Goal: Find specific page/section

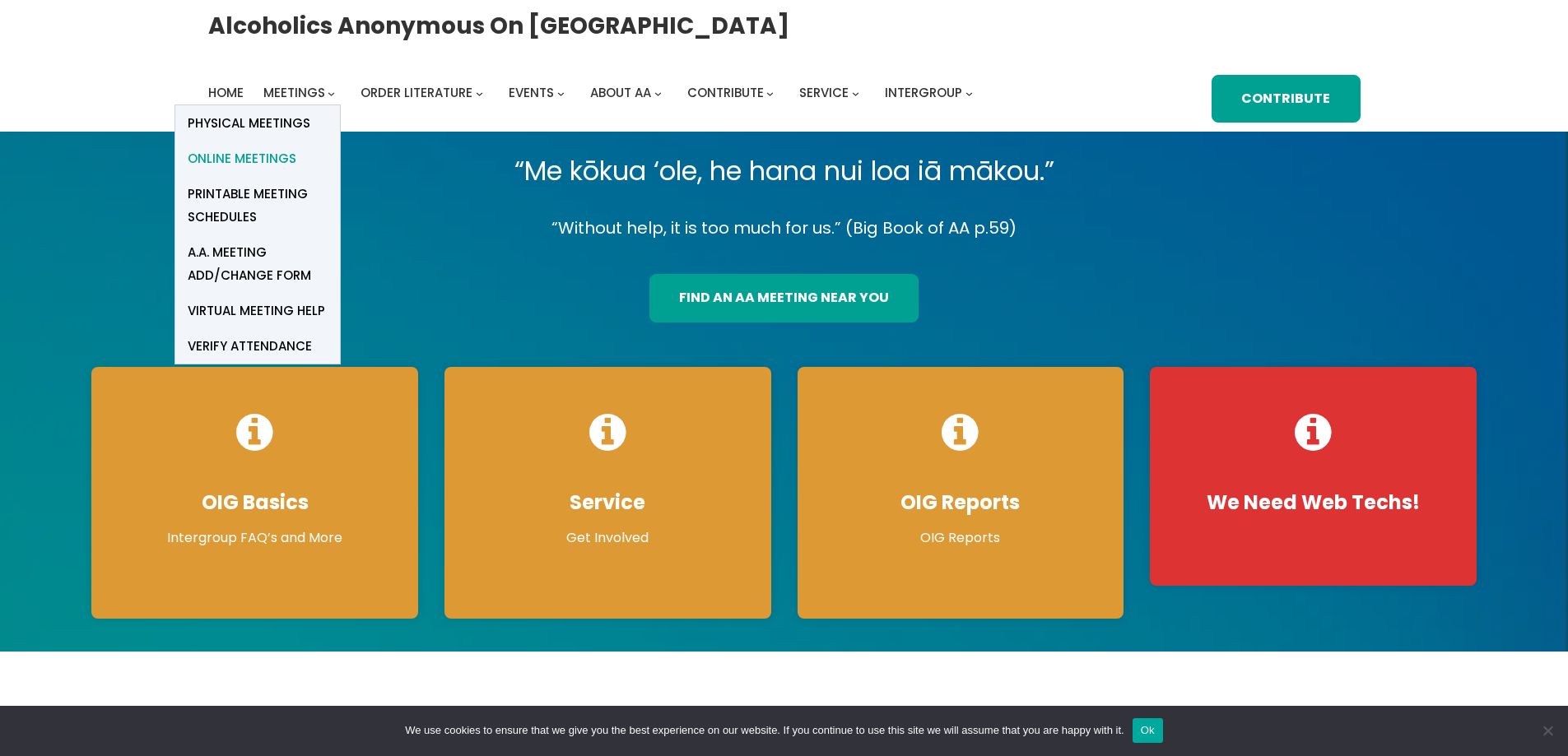
drag, startPoint x: 282, startPoint y: 159, endPoint x: 279, endPoint y: 149, distance: 10.4
click at [281, 158] on span "Online Meetings" at bounding box center [242, 159] width 108 height 23
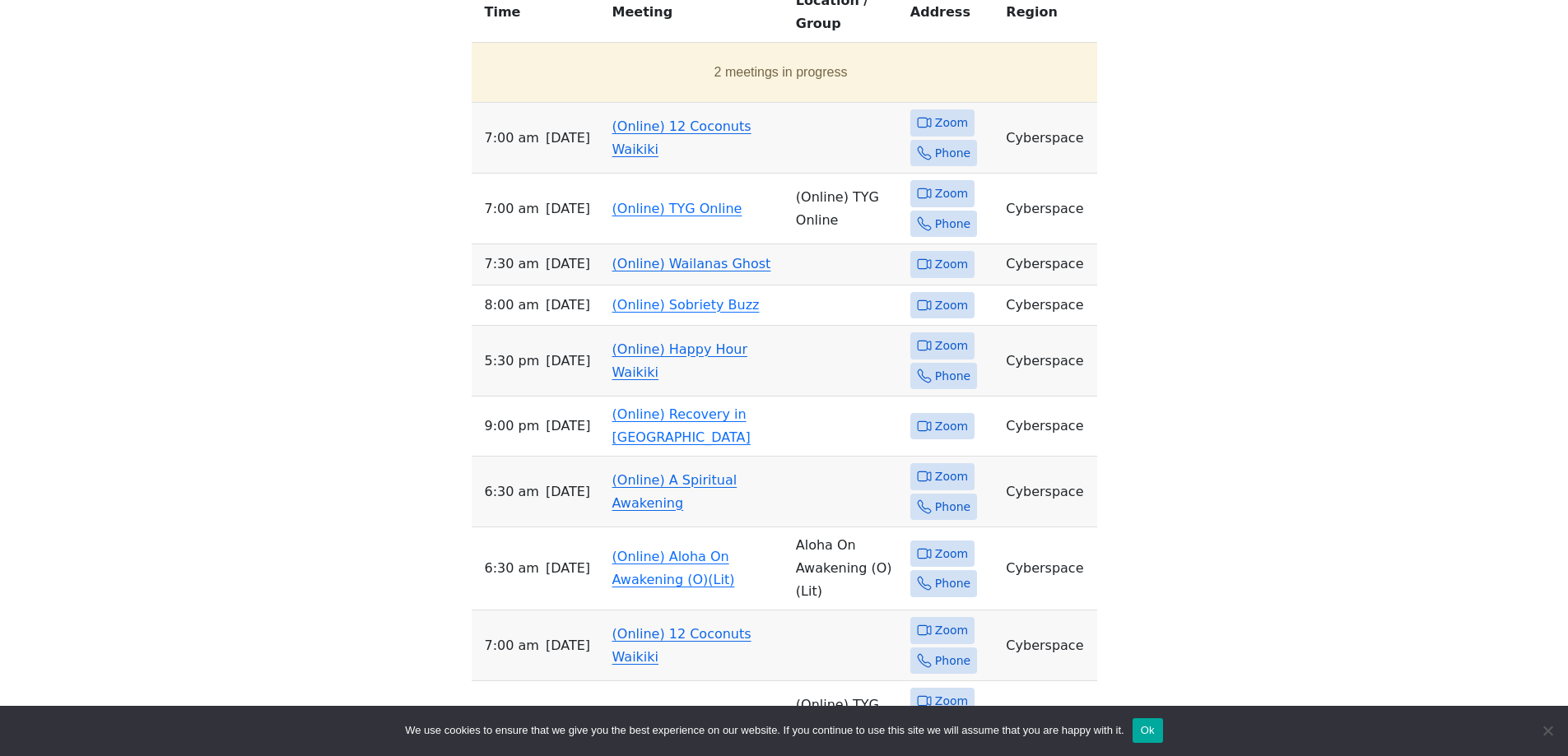
scroll to position [741, 0]
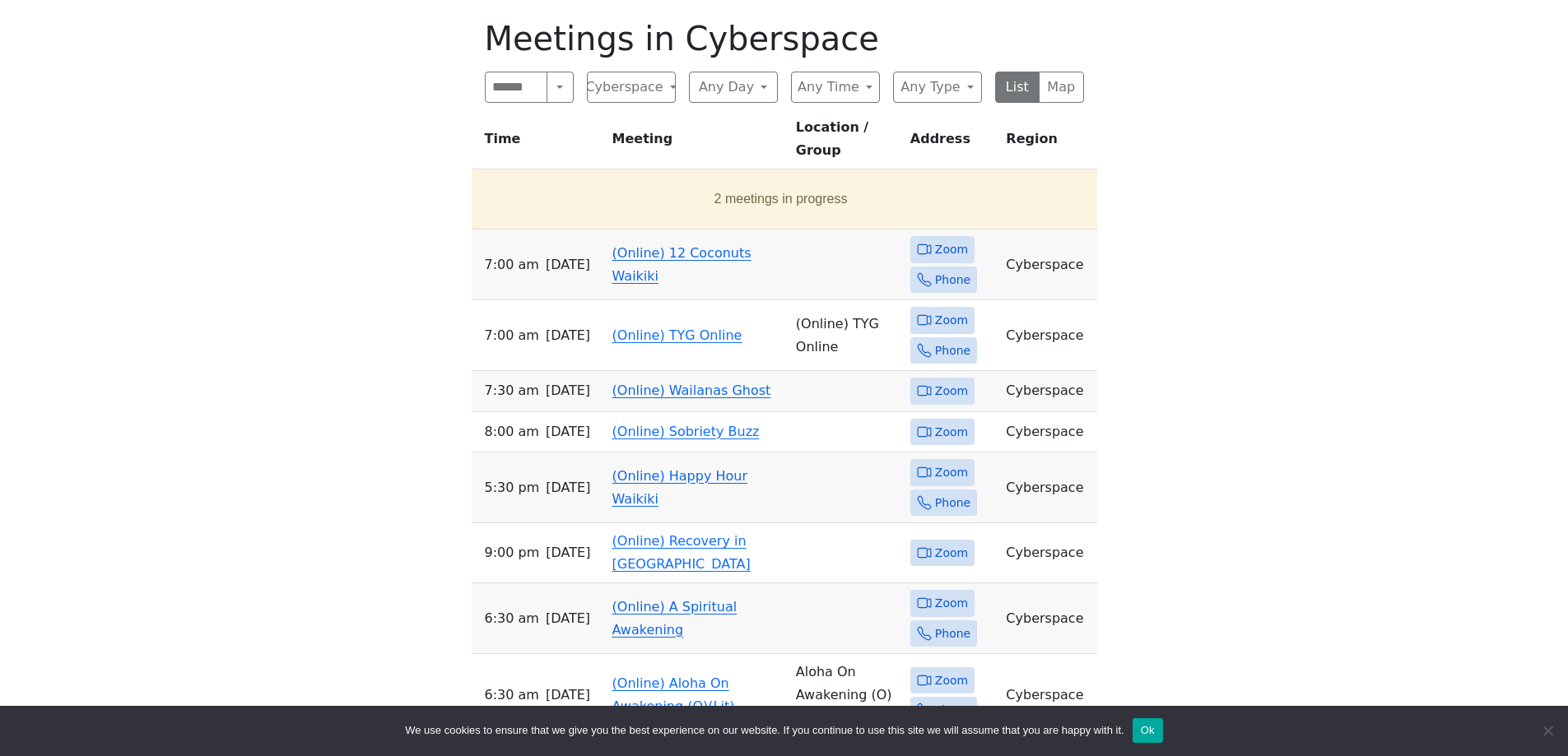
click at [946, 240] on span "Zoom" at bounding box center [952, 249] width 33 height 20
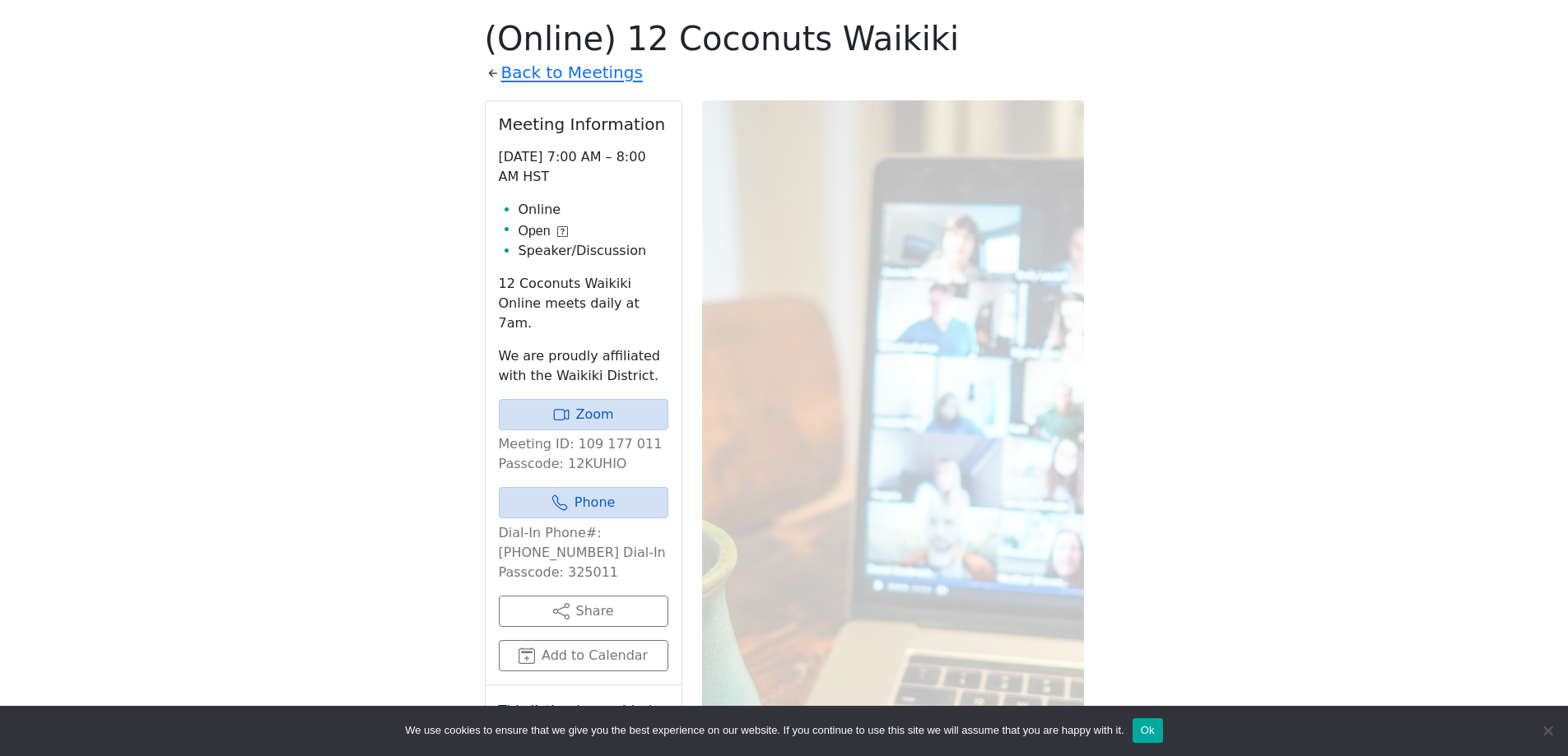
scroll to position [746, 0]
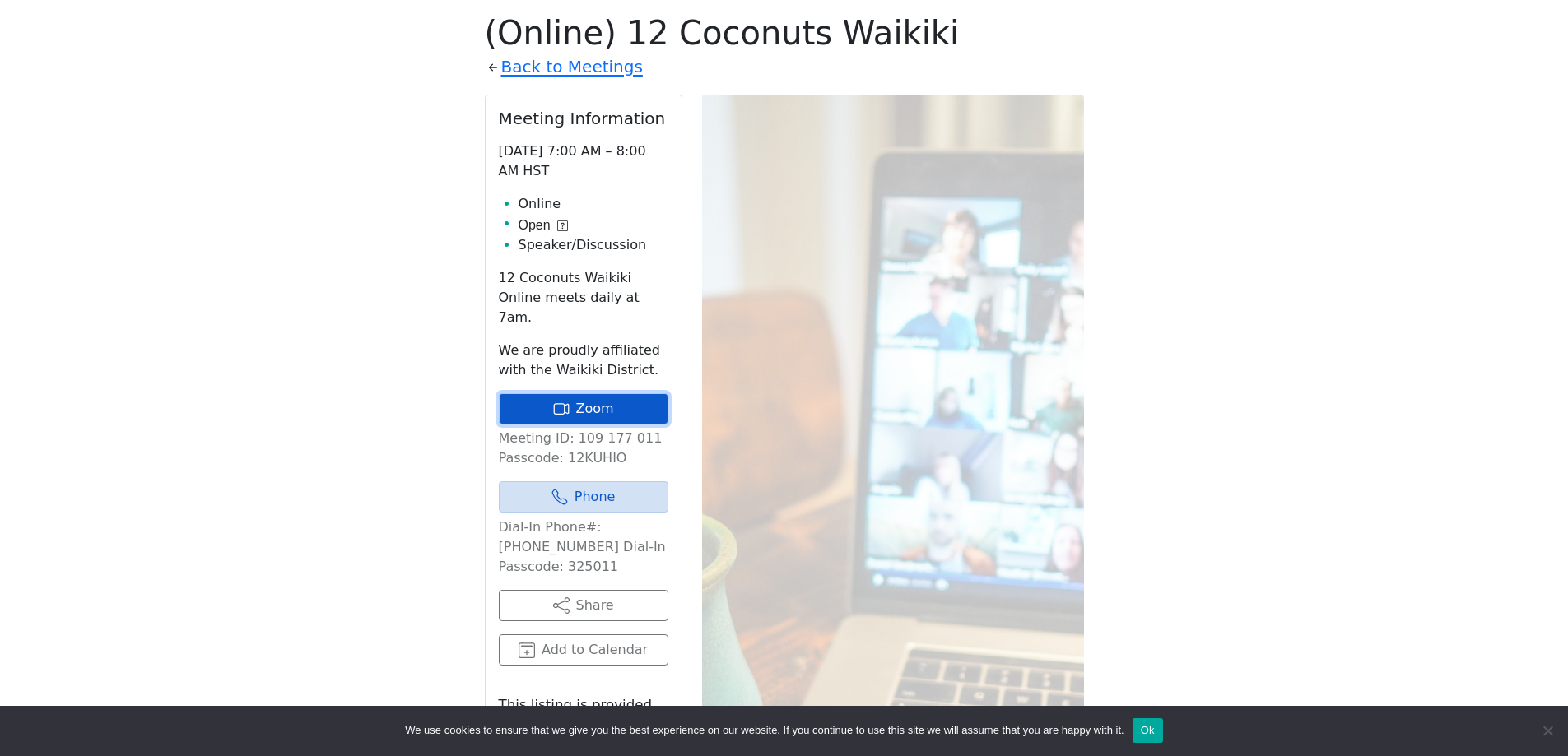
click at [583, 394] on link "Zoom" at bounding box center [583, 409] width 170 height 32
